Goal: Download file/media

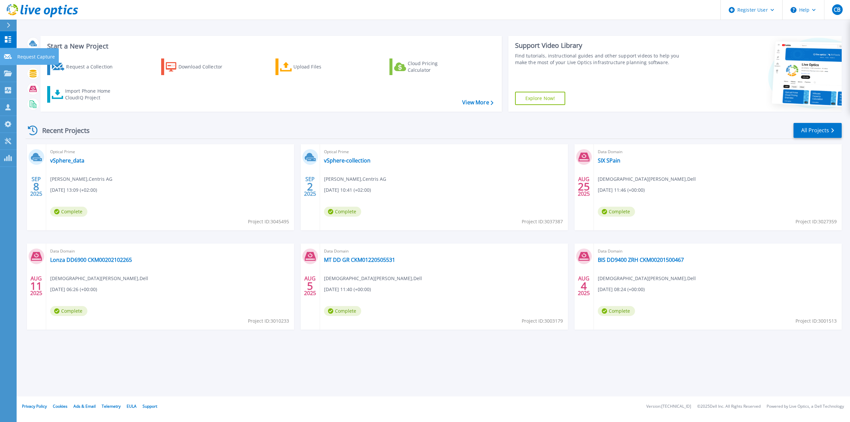
click at [10, 55] on icon at bounding box center [8, 56] width 8 height 5
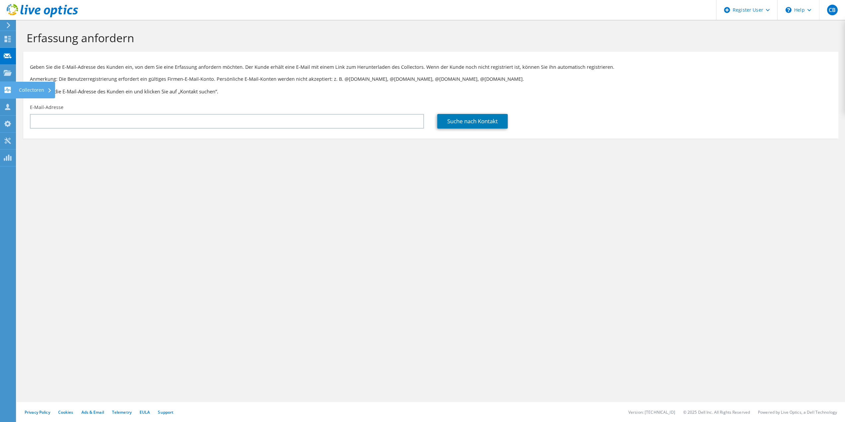
click at [9, 89] on icon at bounding box center [8, 90] width 8 height 6
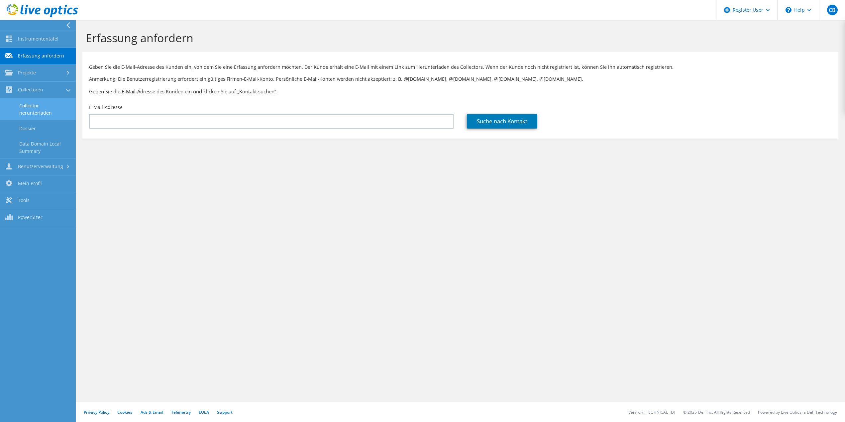
click at [37, 106] on link "Collector herunterladen" at bounding box center [38, 109] width 76 height 21
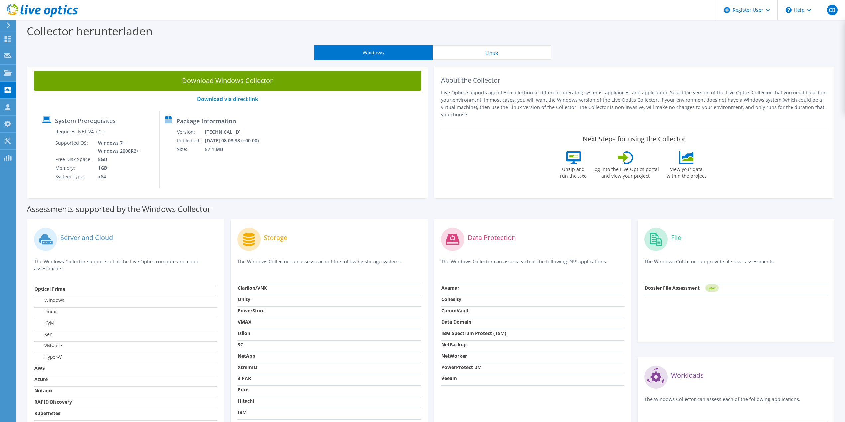
scroll to position [92, 0]
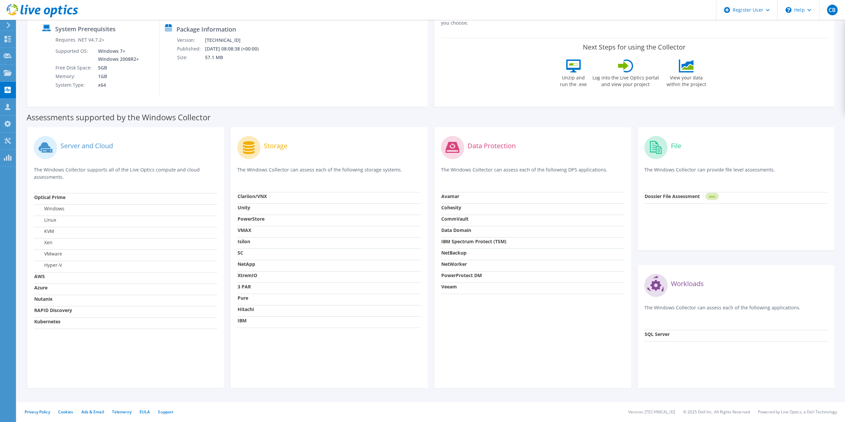
click at [253, 198] on strong "Clariion/VNX" at bounding box center [252, 196] width 29 height 6
click at [247, 287] on strong "3 PAR" at bounding box center [244, 287] width 13 height 6
click at [246, 300] on strong "Pure" at bounding box center [243, 298] width 11 height 6
click at [244, 323] on strong "IBM" at bounding box center [242, 320] width 9 height 6
